Goal: Task Accomplishment & Management: Use online tool/utility

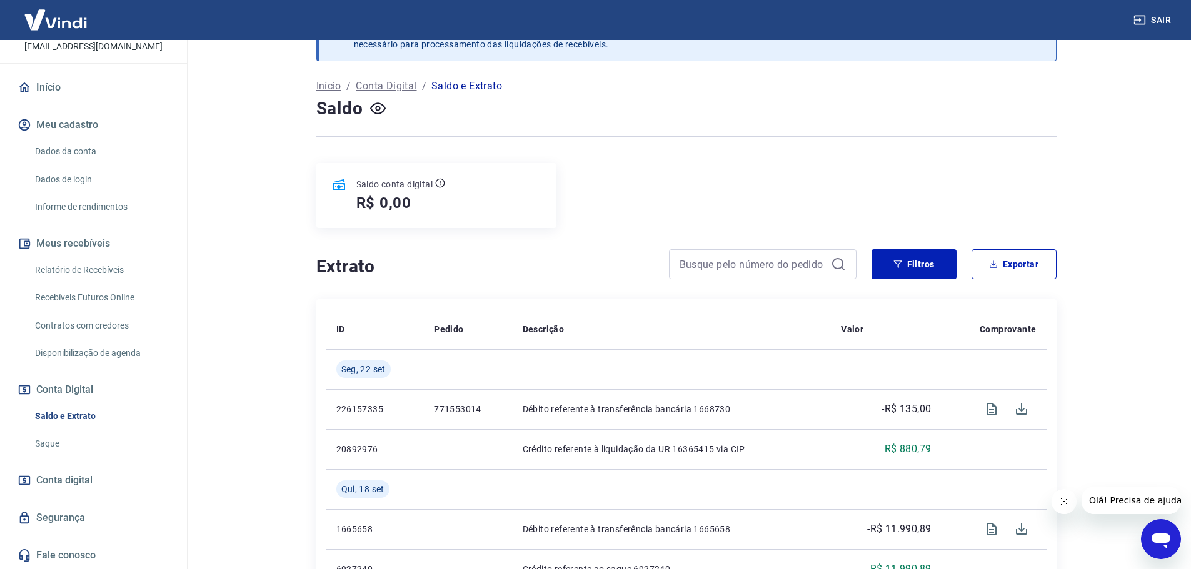
scroll to position [63, 0]
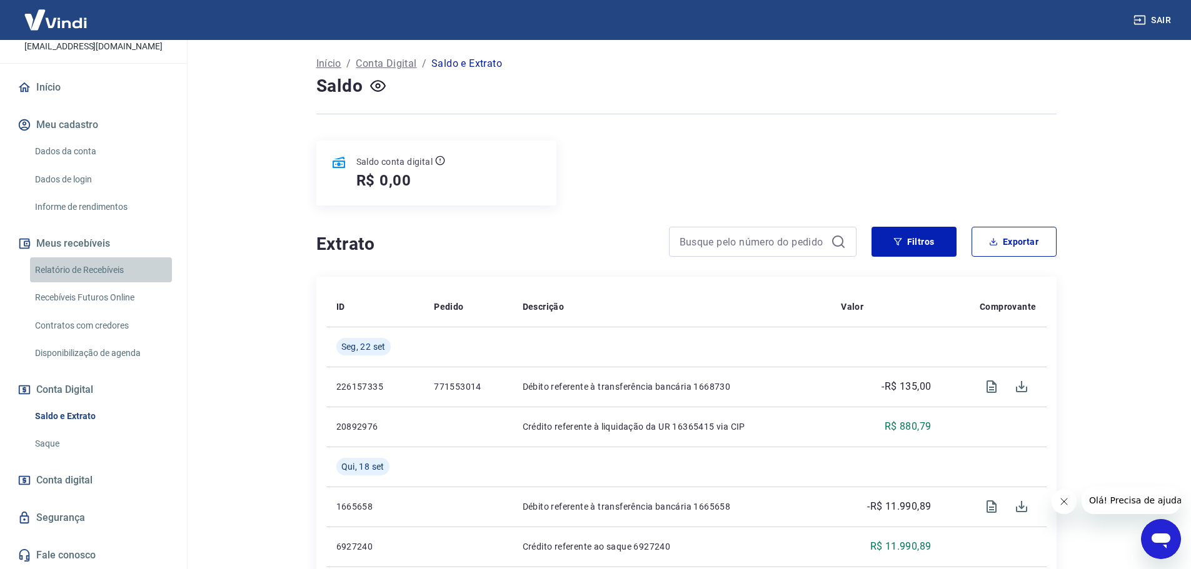
click at [107, 274] on link "Relatório de Recebíveis" at bounding box center [101, 271] width 142 height 26
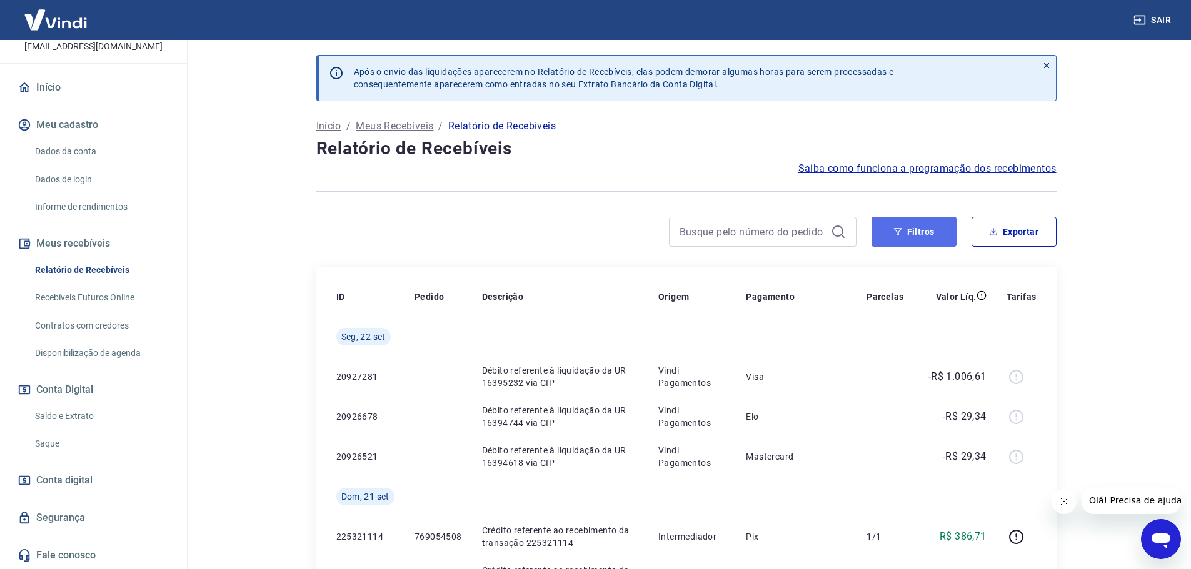
click at [930, 228] on button "Filtros" at bounding box center [913, 232] width 85 height 30
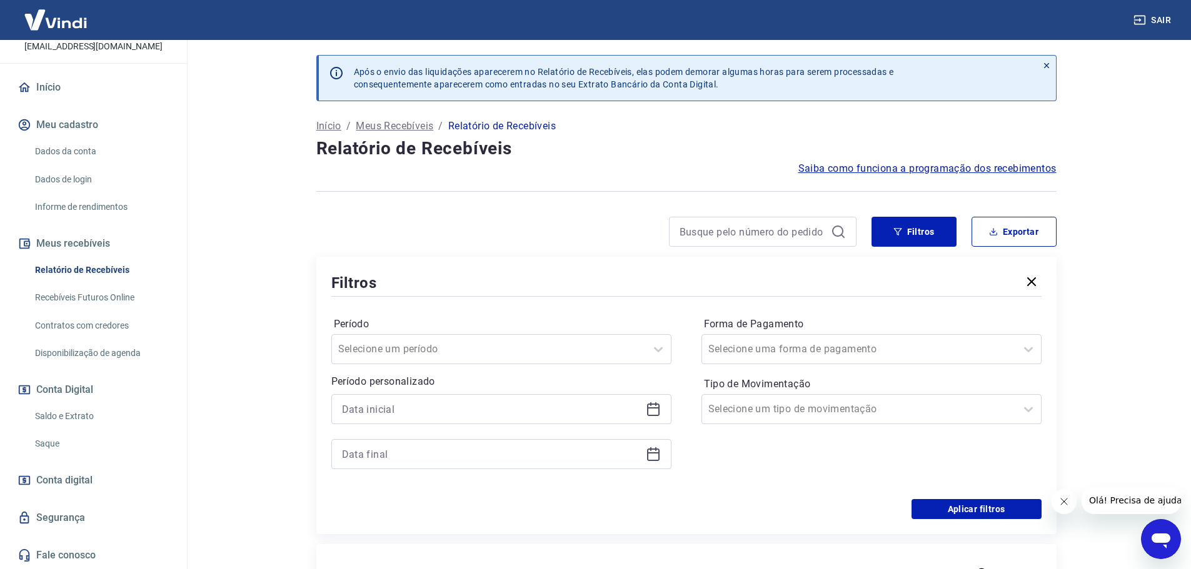
click at [659, 405] on icon at bounding box center [653, 410] width 13 height 13
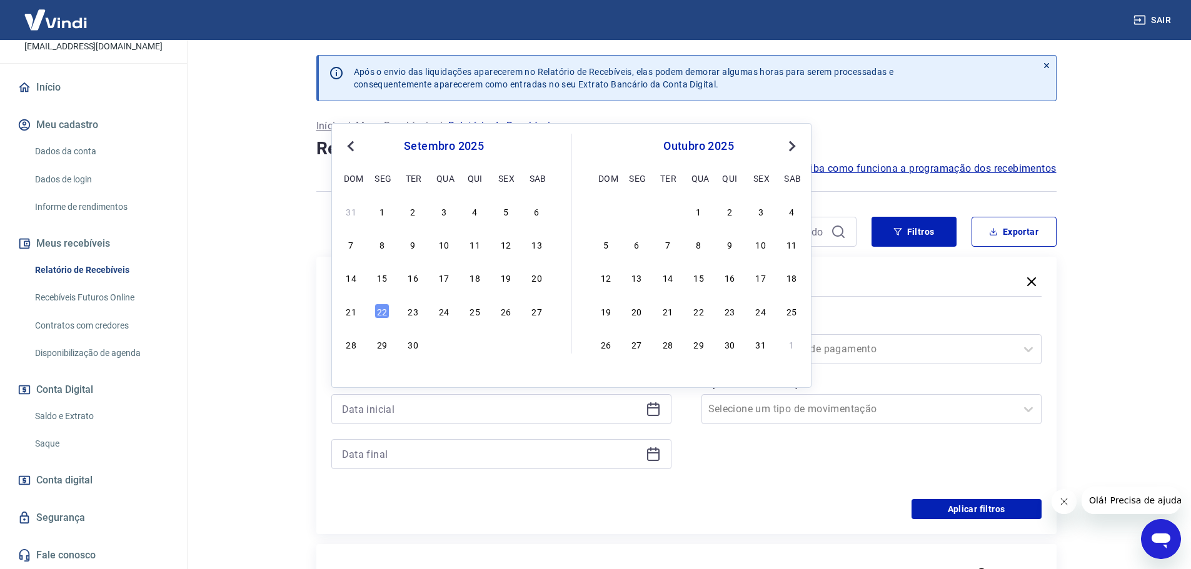
click at [352, 147] on span "Previous Month" at bounding box center [352, 146] width 0 height 14
click at [419, 209] on div "1" at bounding box center [413, 211] width 15 height 15
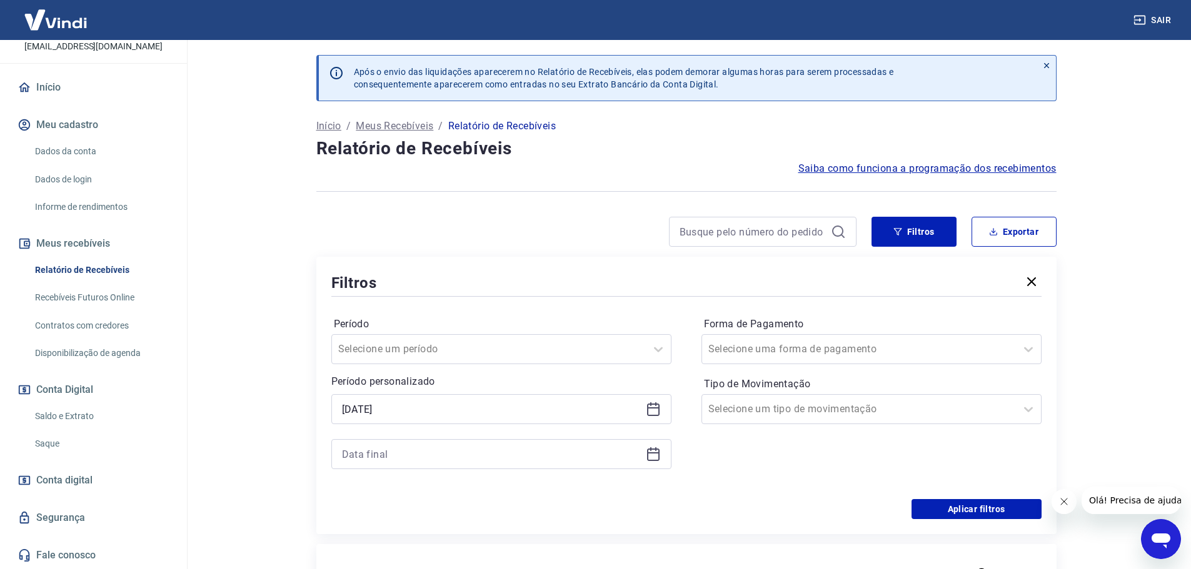
type input "[DATE]"
click at [654, 457] on icon at bounding box center [653, 454] width 15 height 15
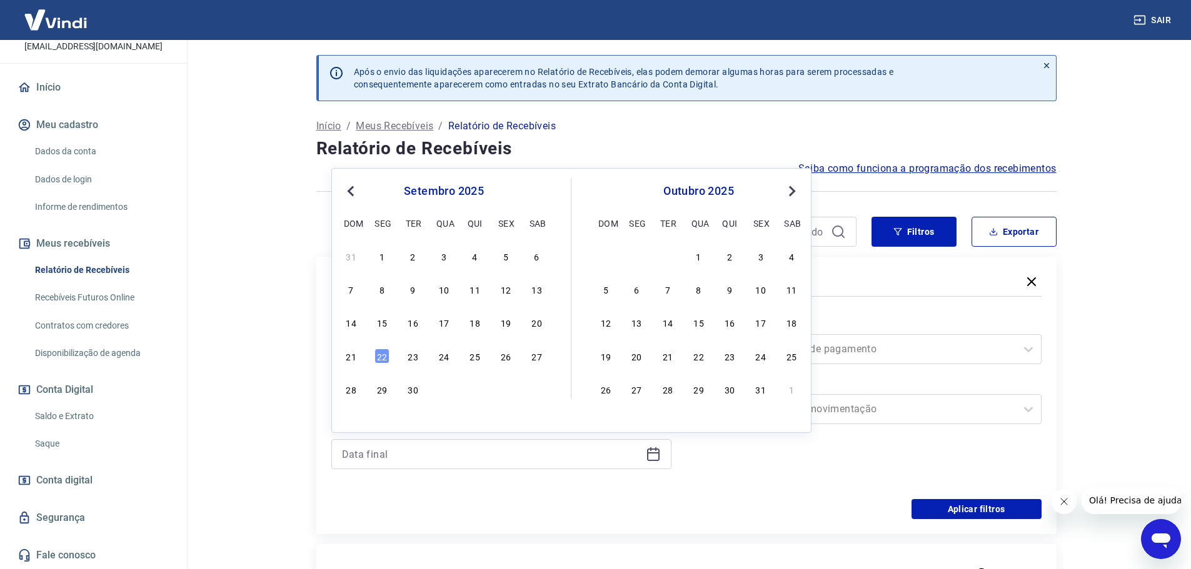
click at [356, 196] on button "Previous Month" at bounding box center [350, 191] width 15 height 15
click at [340, 418] on div "agosto 2025 Previous Month Next Month agosto 2025 dom seg ter qua qui sex sab 2…" at bounding box center [571, 300] width 480 height 265
click at [352, 193] on span "Previous Month" at bounding box center [352, 191] width 0 height 14
click at [481, 390] on div "27 28 29 30 31" at bounding box center [444, 389] width 204 height 18
click at [479, 390] on div "31" at bounding box center [475, 389] width 15 height 15
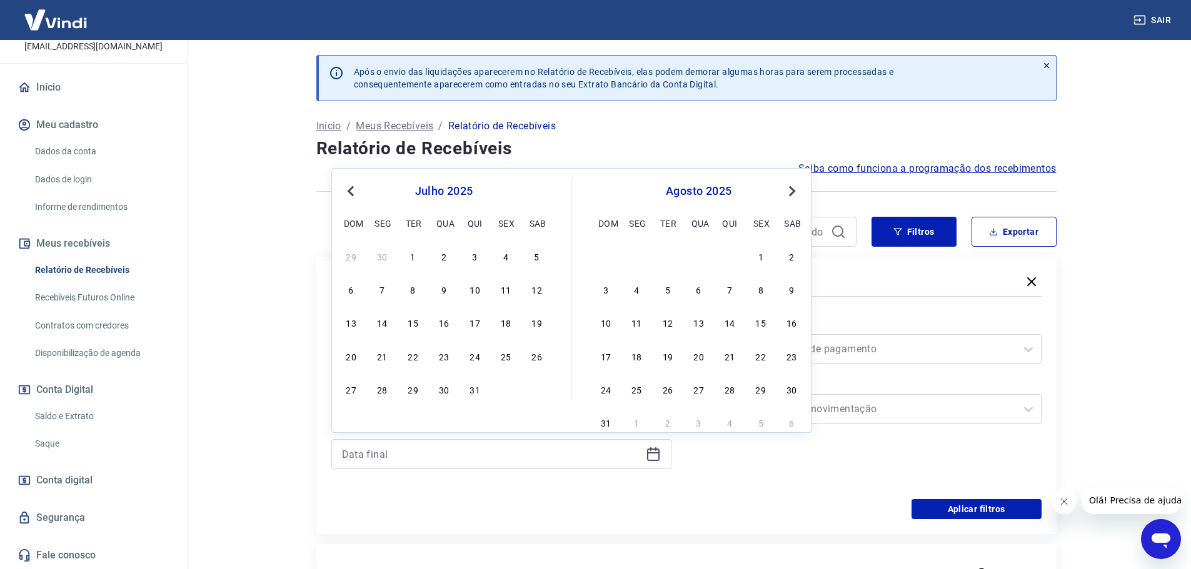
type input "[DATE]"
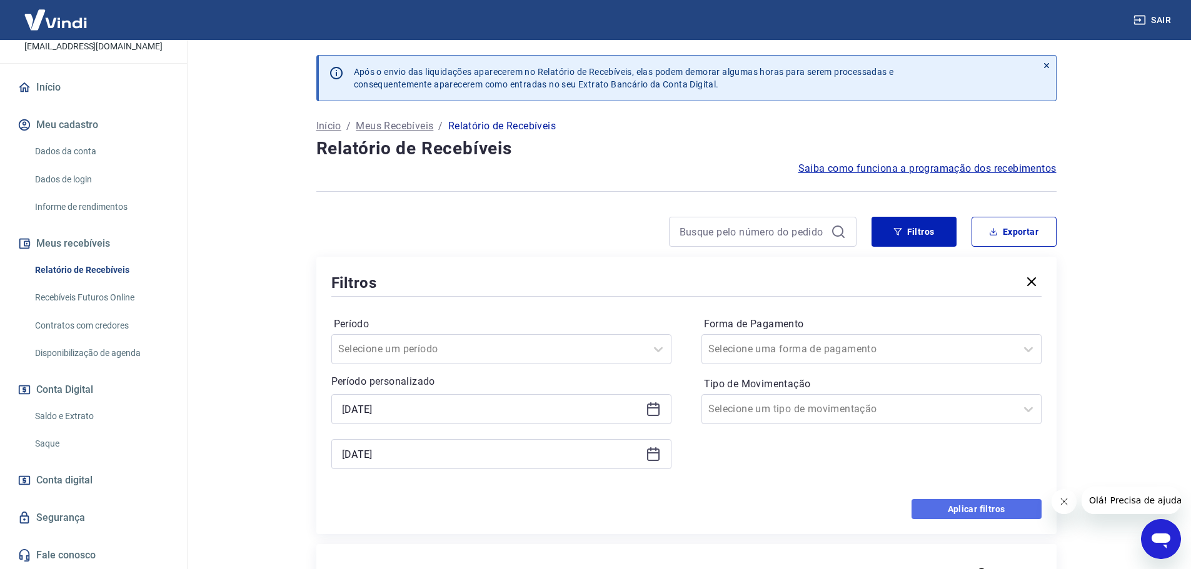
click at [958, 512] on button "Aplicar filtros" at bounding box center [976, 509] width 130 height 20
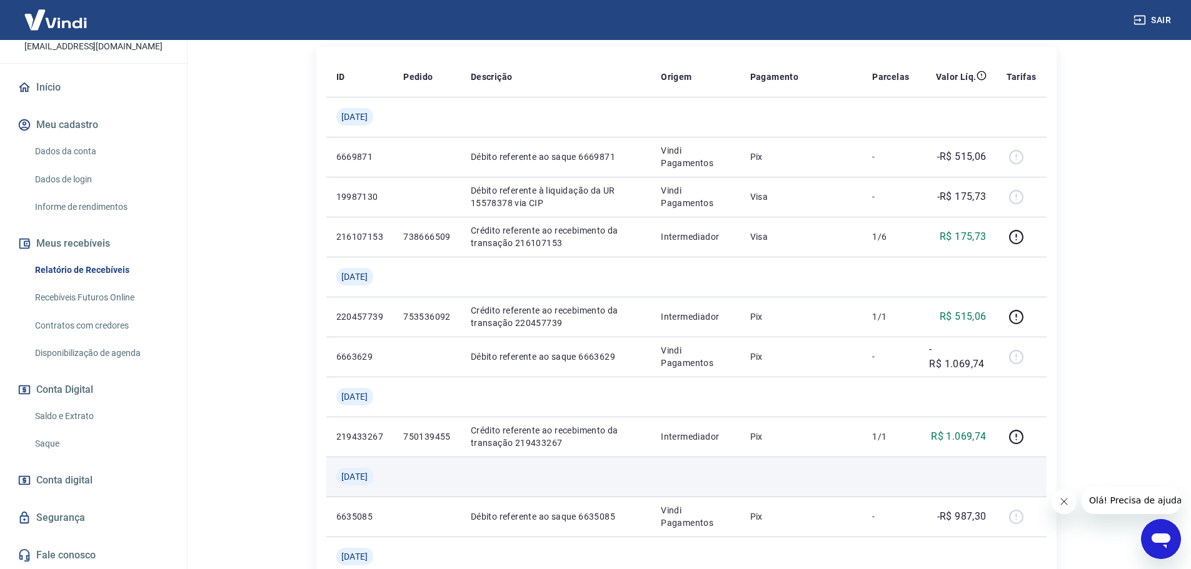
scroll to position [188, 0]
